Goal: Find specific page/section: Find specific page/section

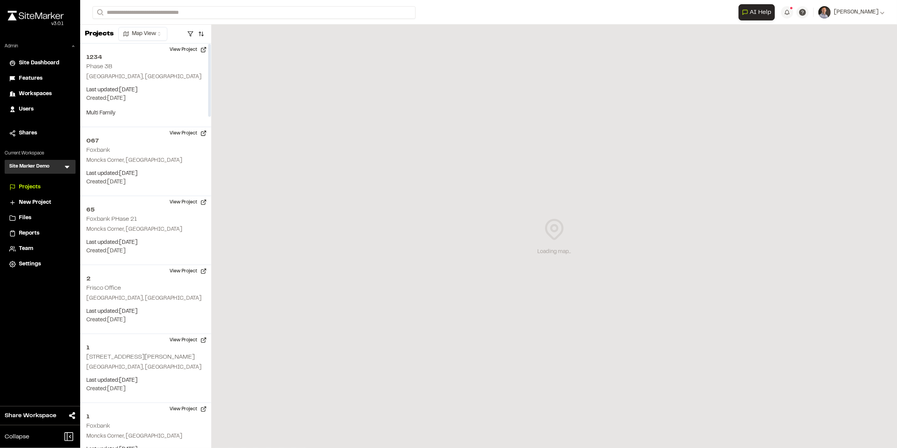
click at [68, 168] on icon at bounding box center [67, 167] width 8 height 8
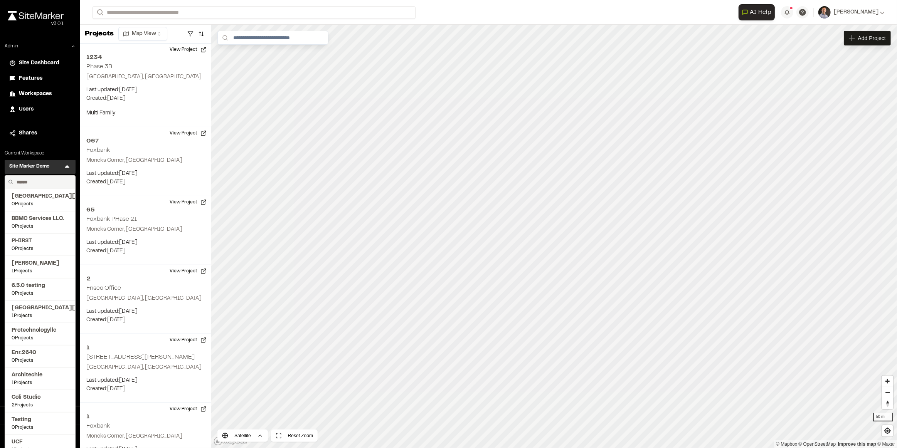
click at [44, 180] on input "text" at bounding box center [42, 182] width 59 height 13
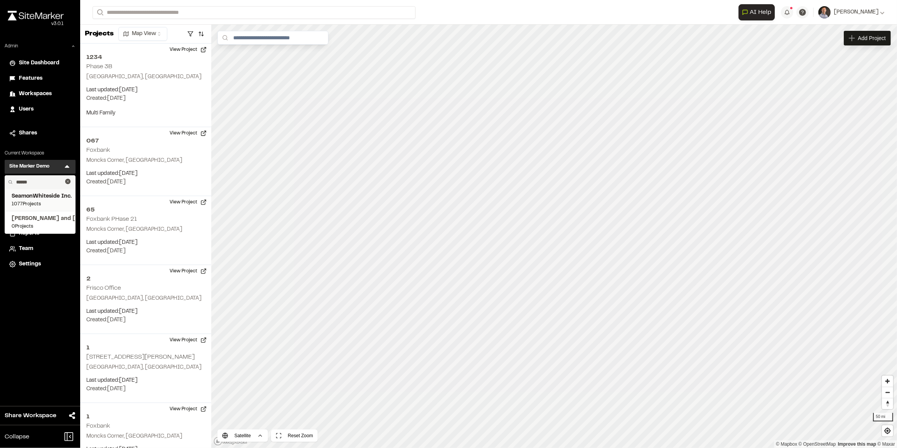
type input "******"
click at [49, 196] on span "SeamonWhiteside Inc." at bounding box center [40, 196] width 57 height 8
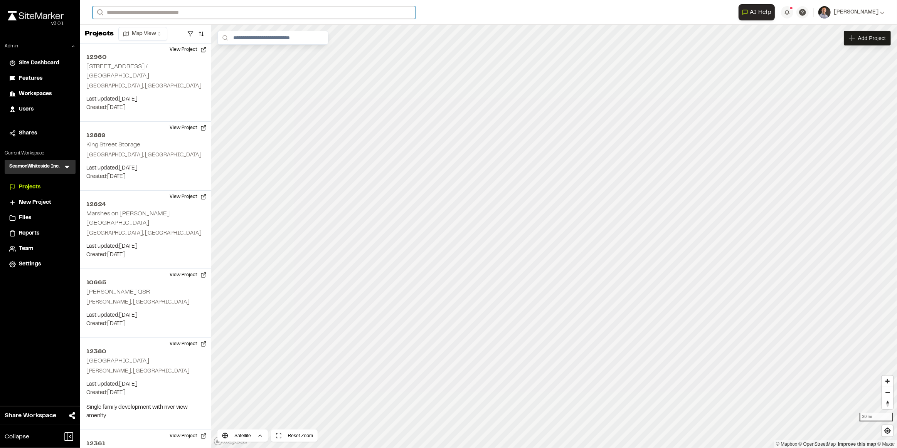
click at [191, 13] on input "Search" at bounding box center [254, 12] width 323 height 13
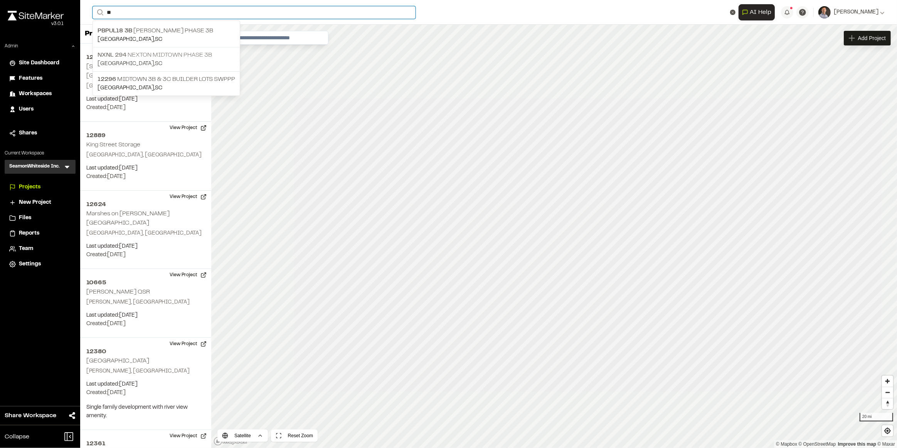
type input "**"
click at [171, 54] on p "NXNL 294 Nexton Midtown Phase 3B" at bounding box center [167, 54] width 138 height 9
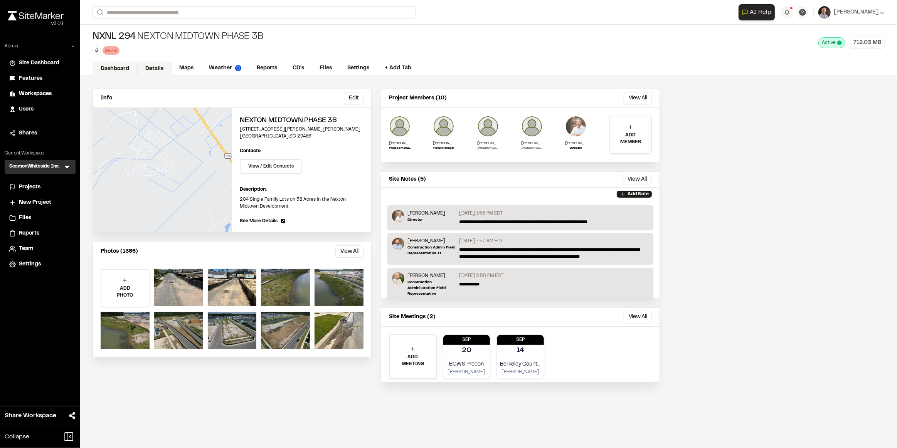
click at [126, 77] on div "Info Edit Edit Nexton Midtown Phase 3B [STREET_ADDRESS][PERSON_NAME][PERSON_NAM…" at bounding box center [376, 240] width 592 height 328
click at [121, 65] on link "Dashboard" at bounding box center [115, 69] width 45 height 15
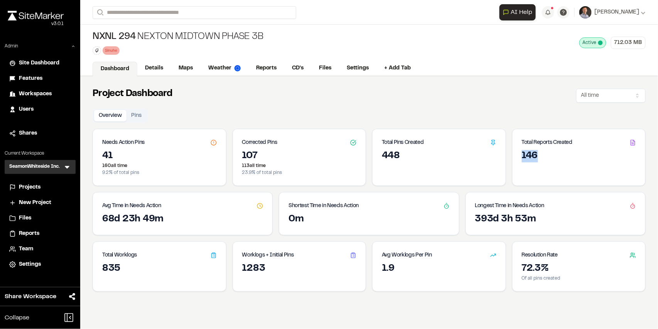
drag, startPoint x: 533, startPoint y: 155, endPoint x: 518, endPoint y: 154, distance: 14.7
click at [522, 154] on div "146" at bounding box center [579, 156] width 114 height 12
click at [142, 119] on button "Pins" at bounding box center [136, 116] width 20 height 12
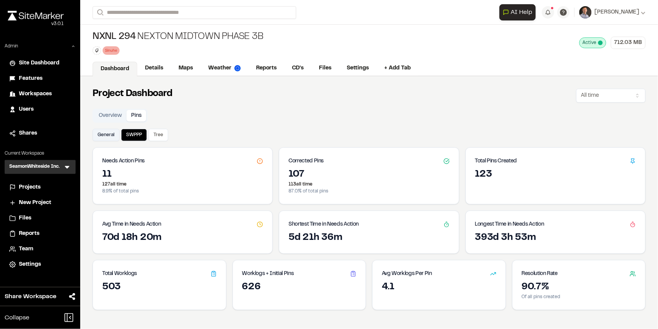
click at [107, 134] on button "General" at bounding box center [106, 135] width 27 height 12
